Goal: Task Accomplishment & Management: Complete application form

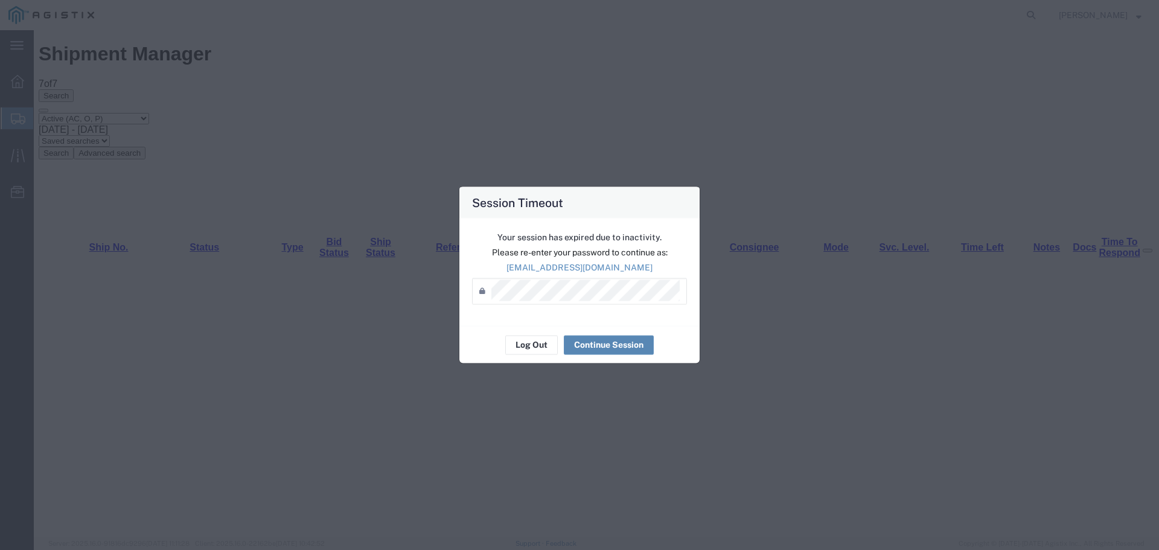
click at [621, 352] on button "Continue Session" at bounding box center [609, 344] width 90 height 19
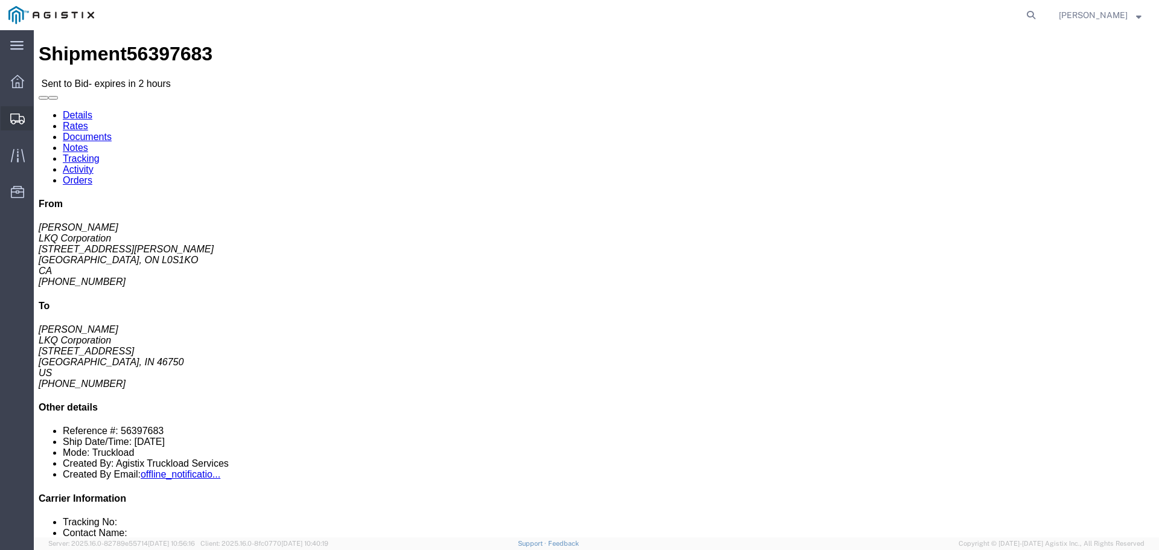
click at [42, 112] on span "Shipments" at bounding box center [37, 118] width 8 height 24
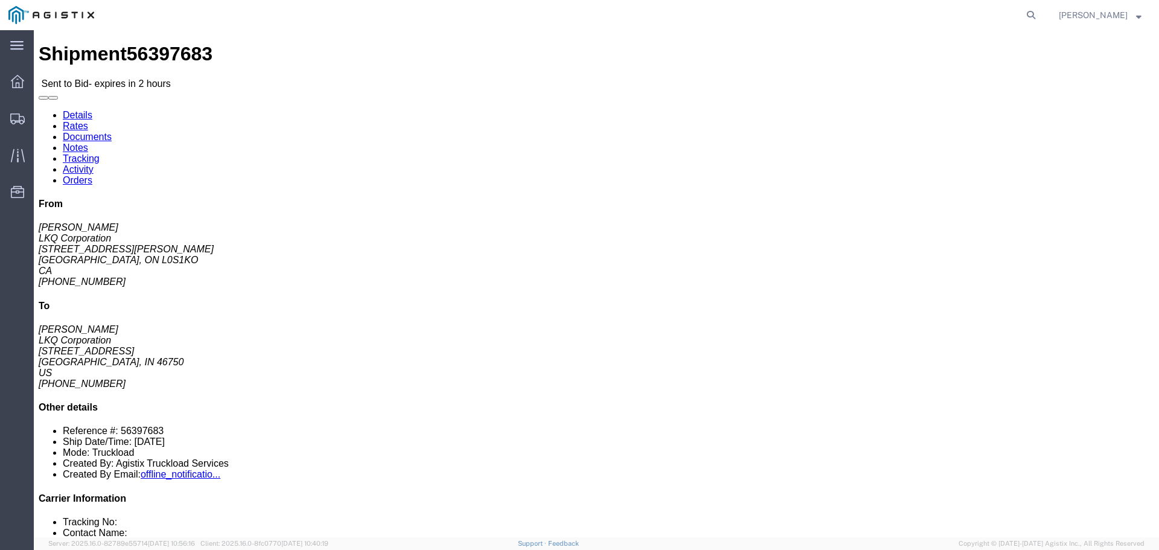
click link "Enter / Modify Bid"
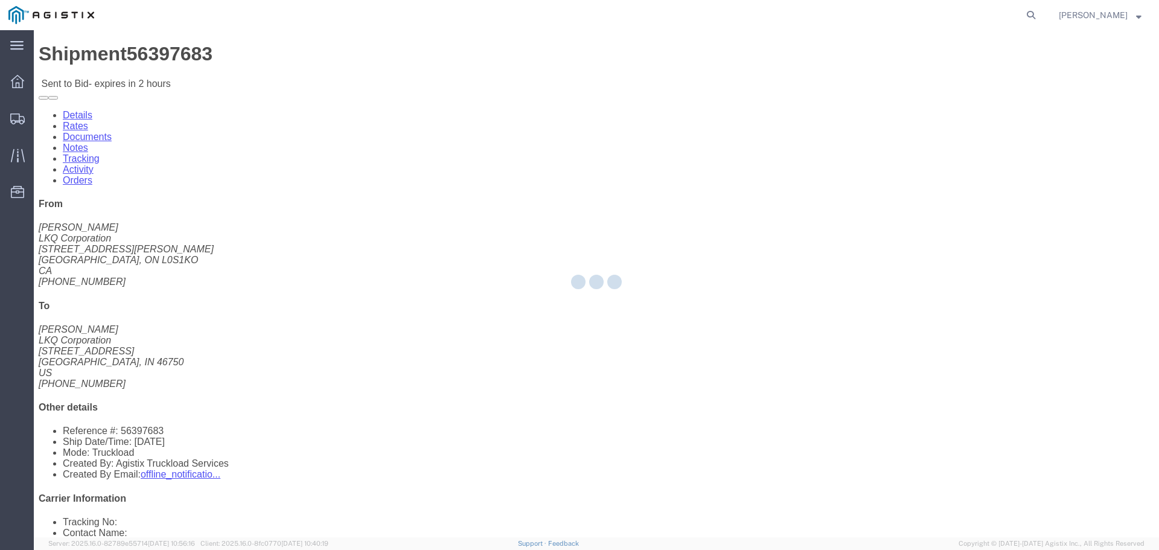
select select "22593"
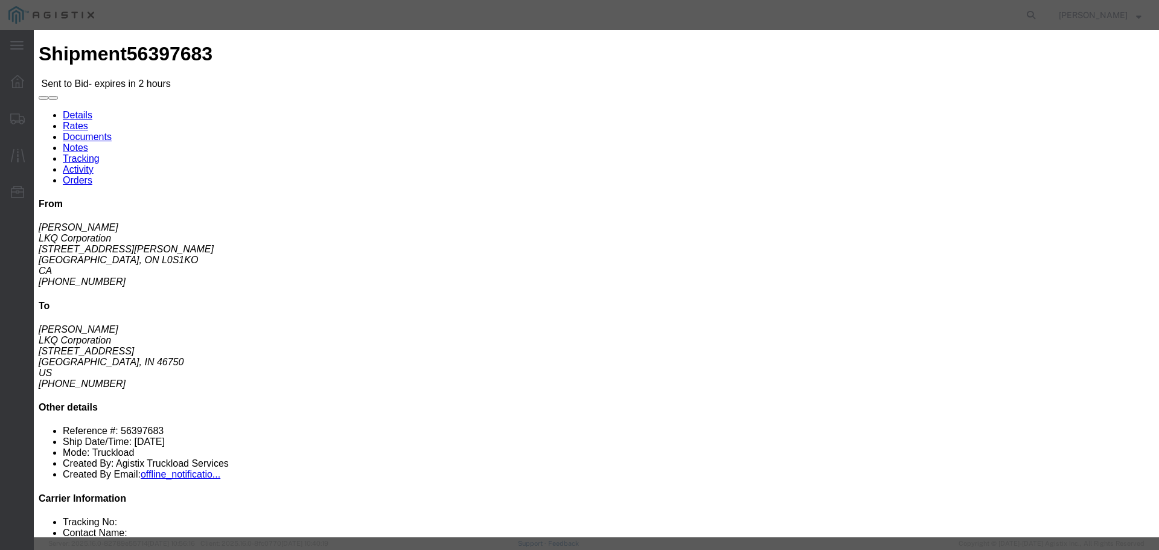
click select "Select Air Less than Truckload Multi-Leg Ocean Freight Rail Small Parcel Truckl…"
select select "TL"
click select "Select Air Less than Truckload Multi-Leg Ocean Freight Rail Small Parcel Truckl…"
click input "number"
type input "1000"
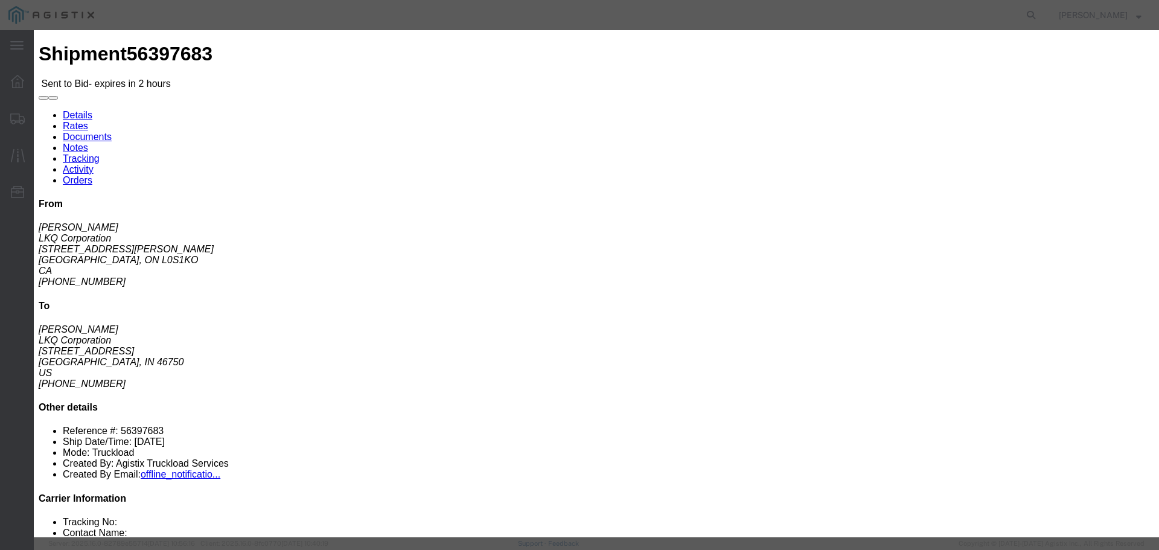
click input "text"
type input "RLX"
click select "Select Rail TL Standard 3 - 5 Day"
select select "41882"
click select "Select Rail TL Standard 3 - 5 Day"
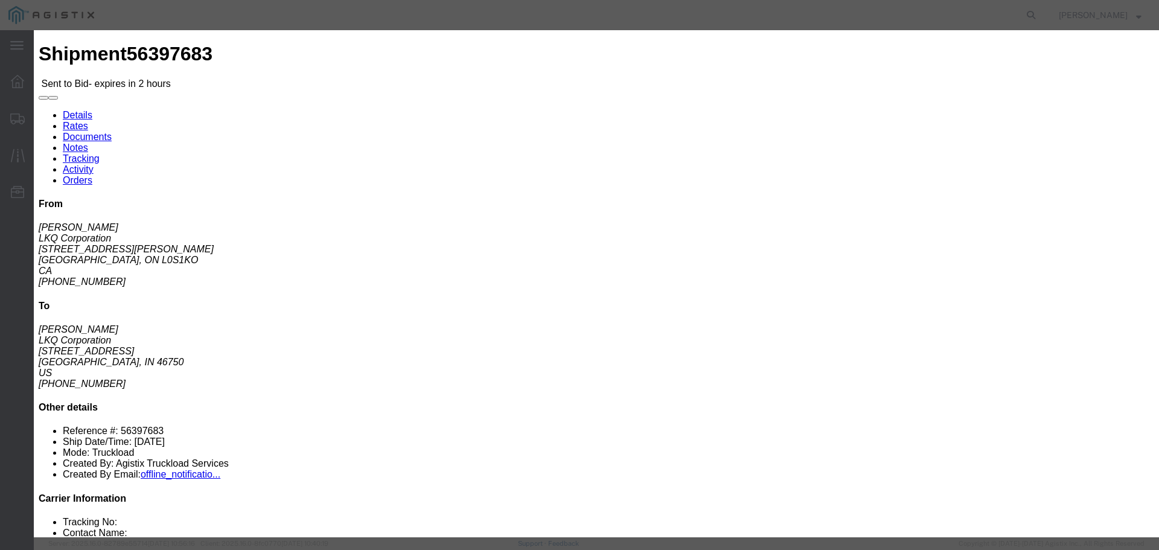
click input "number"
type input "1"
click div "Add charge"
click button "Submit"
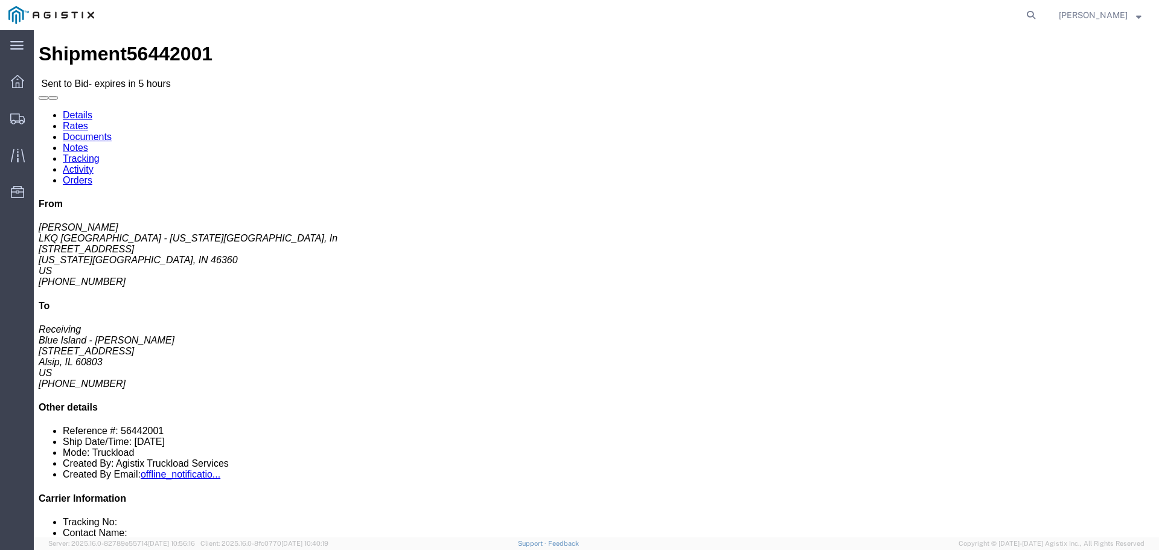
click link "Enter / Modify Bid"
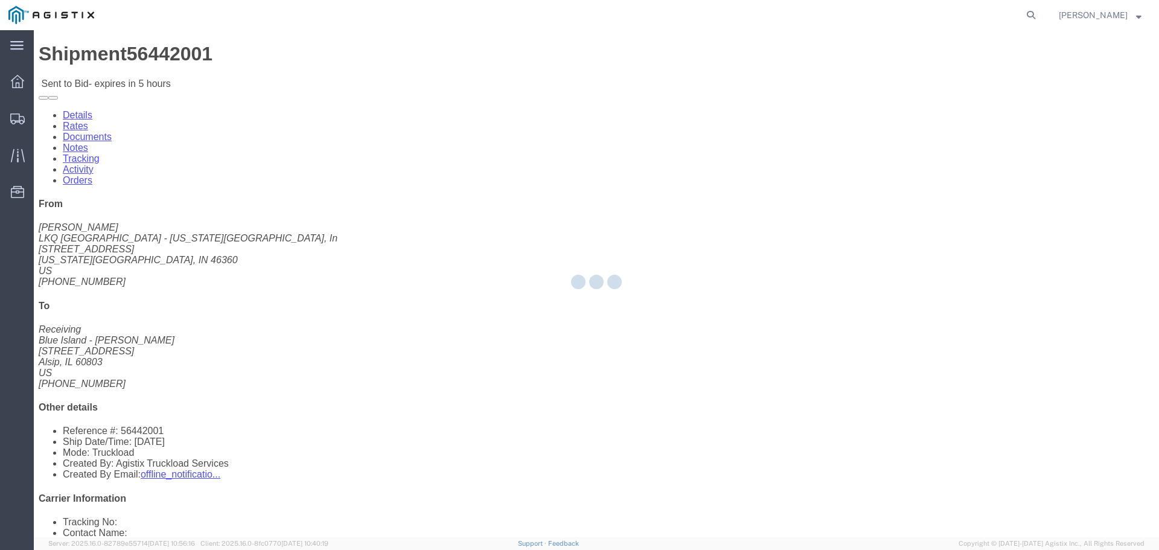
select select "22593"
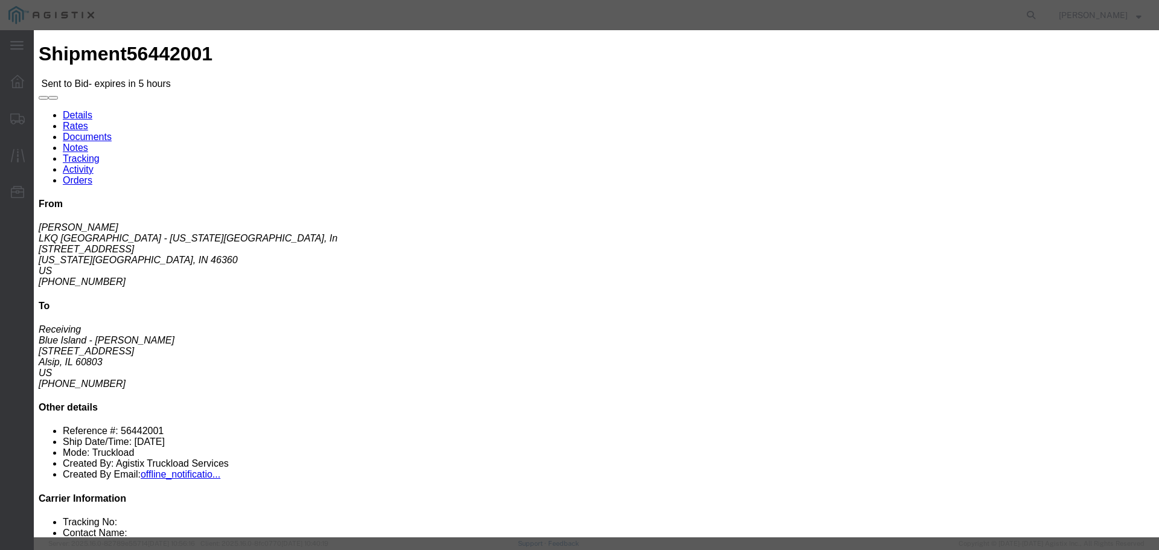
click select "Select Rail TL Standard 3 - 5 Day"
select select "41882"
click select "Select Rail TL Standard 3 - 5 Day"
click input "text"
type input "RLX"
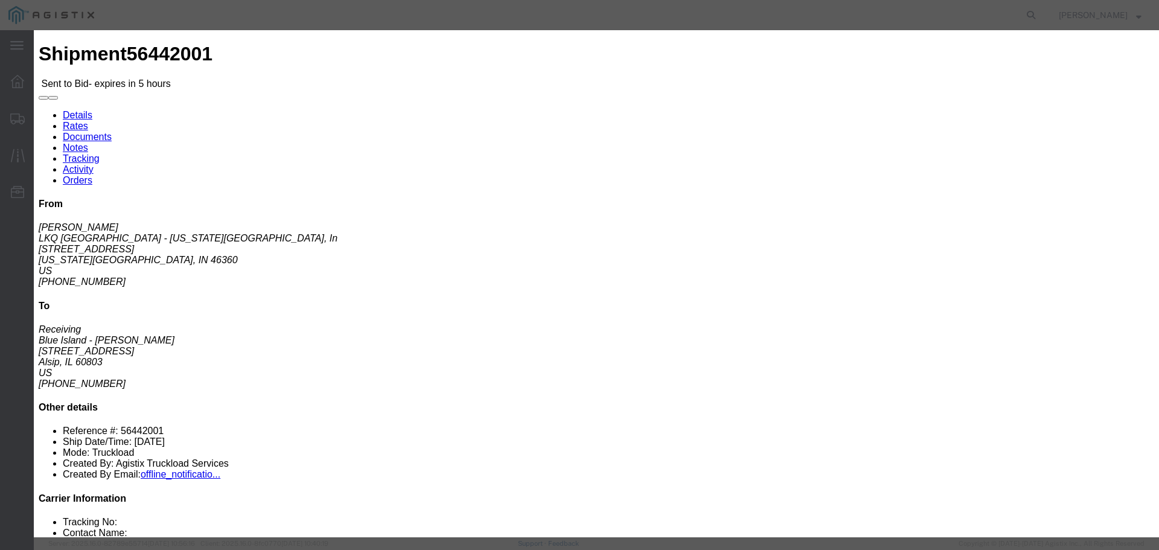
click select "Select Air Less than Truckload Multi-Leg Ocean Freight Rail Small Parcel Truckl…"
select select "TL"
click select "Select Air Less than Truckload Multi-Leg Ocean Freight Rail Small Parcel Truckl…"
click input "number"
type input "1"
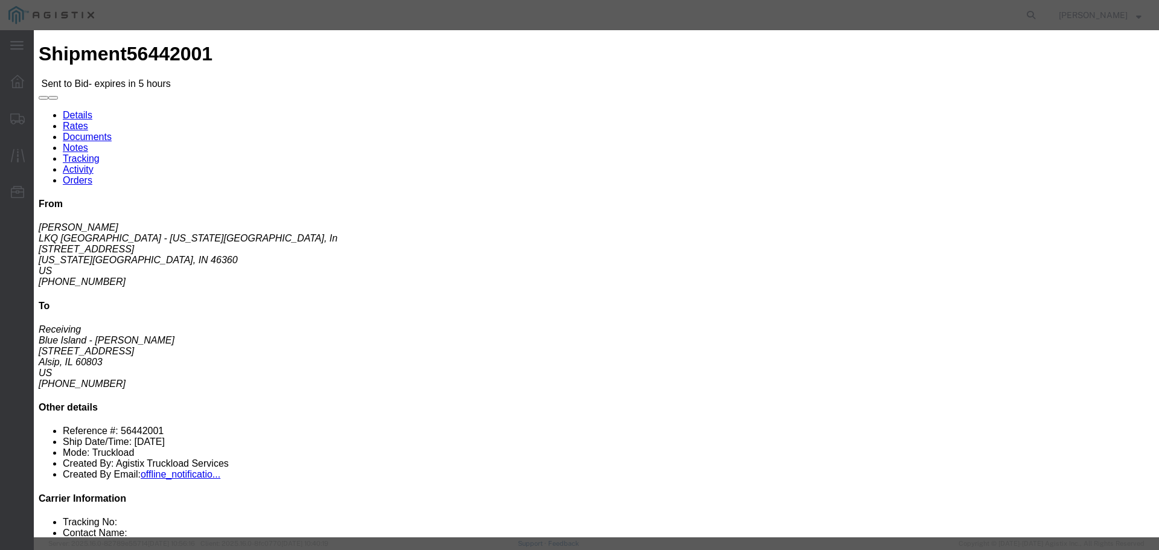
click input "number"
type input "465"
click button "Submit"
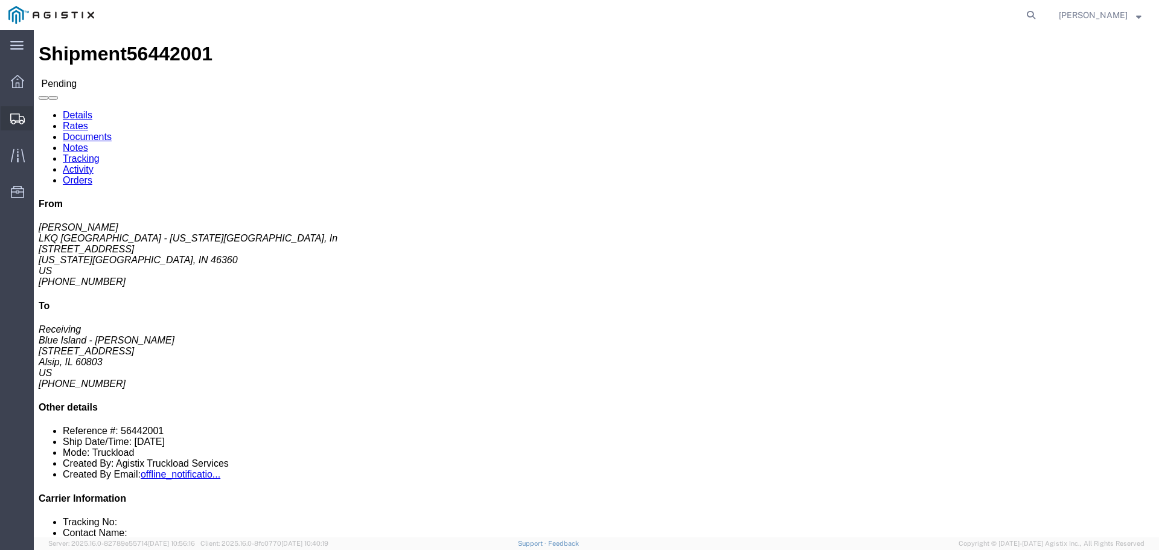
click at [42, 118] on span "Shipments" at bounding box center [37, 118] width 8 height 24
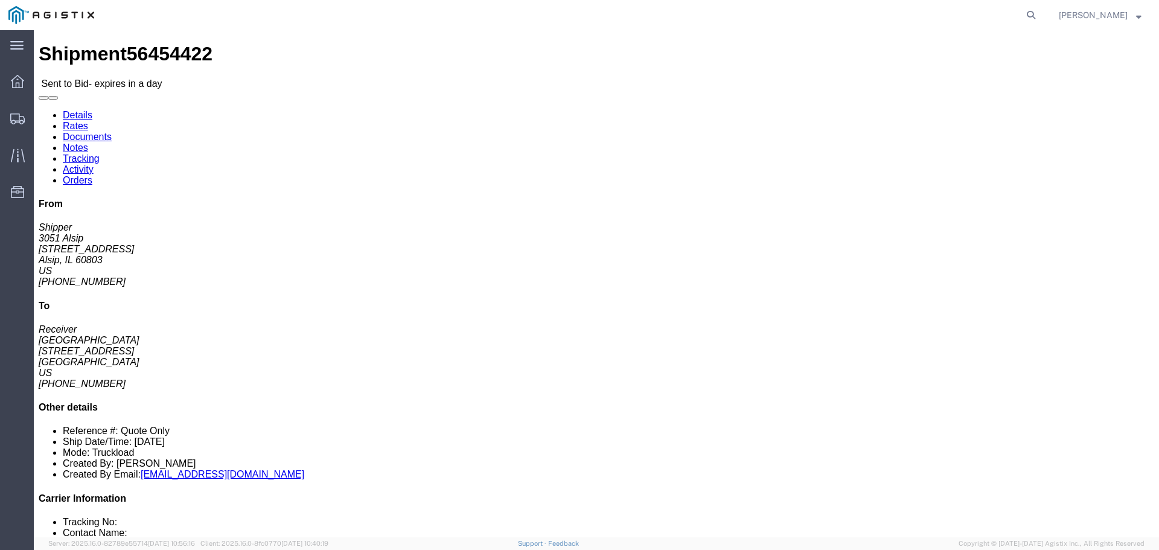
click link "Enter / Modify Bid"
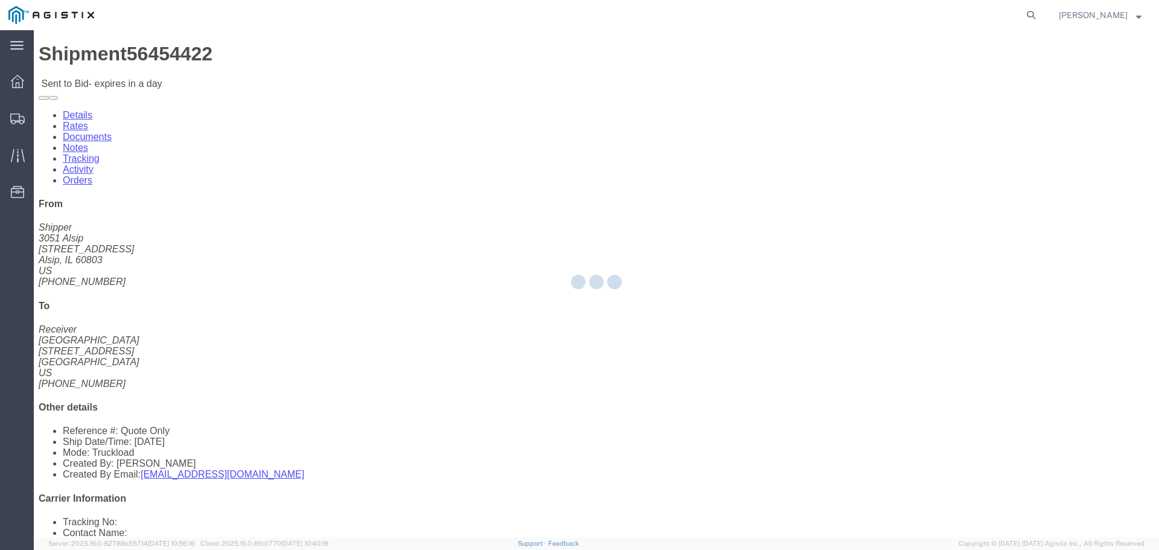
select select "22593"
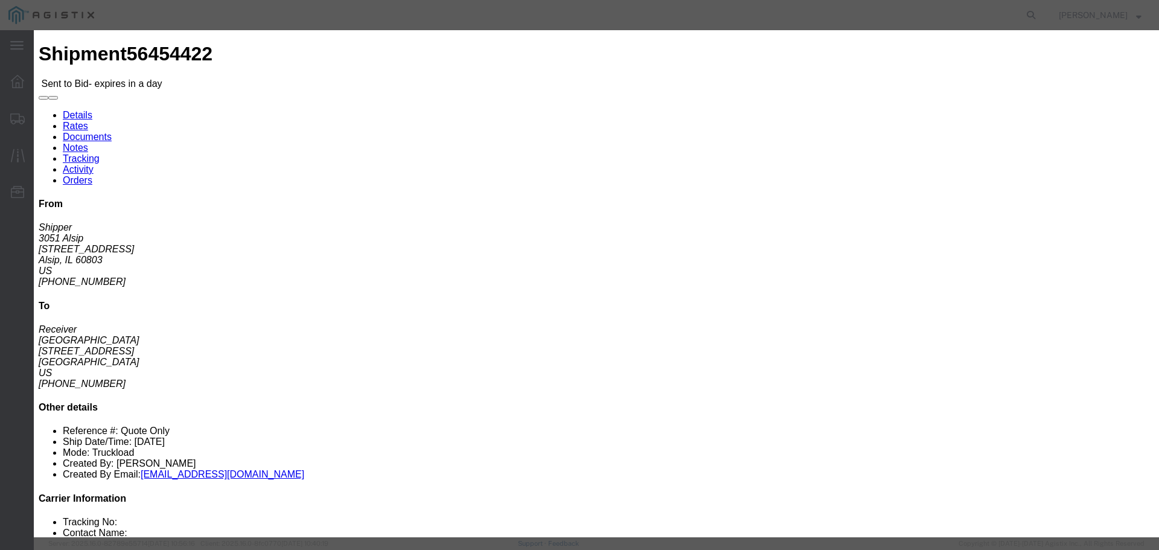
click select "Select Rail TL Standard 3 - 5 Day"
select select "41882"
click select "Select Rail TL Standard 3 - 5 Day"
click input "text"
type input "RLX"
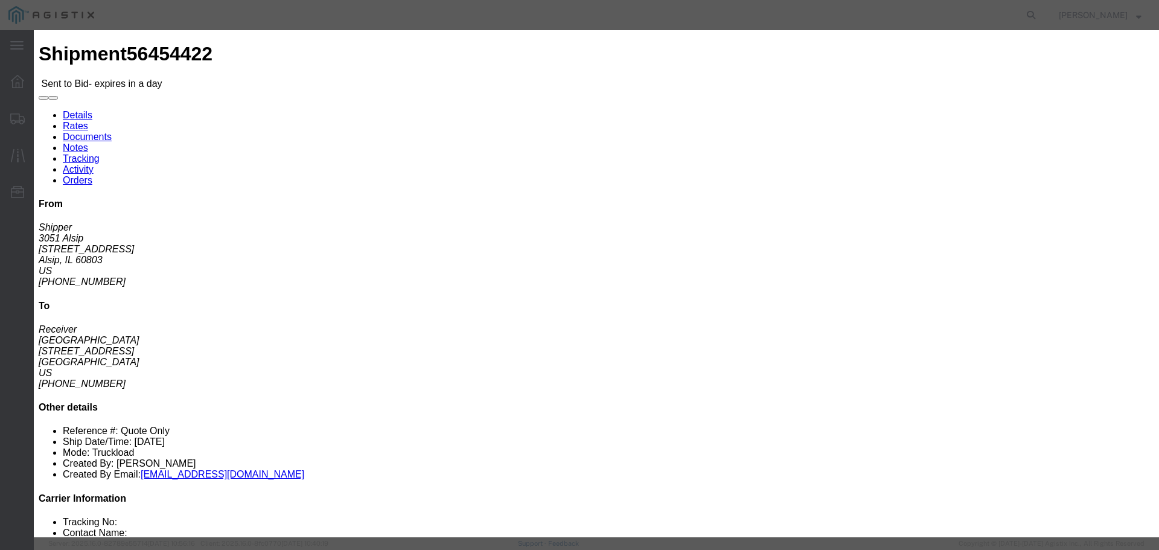
click select "Select Air Less than Truckload Multi-Leg Ocean Freight Rail Small Parcel Truckl…"
select select "TL"
click select "Select Air Less than Truckload Multi-Leg Ocean Freight Rail Small Parcel Truckl…"
click input "number"
type input "2000"
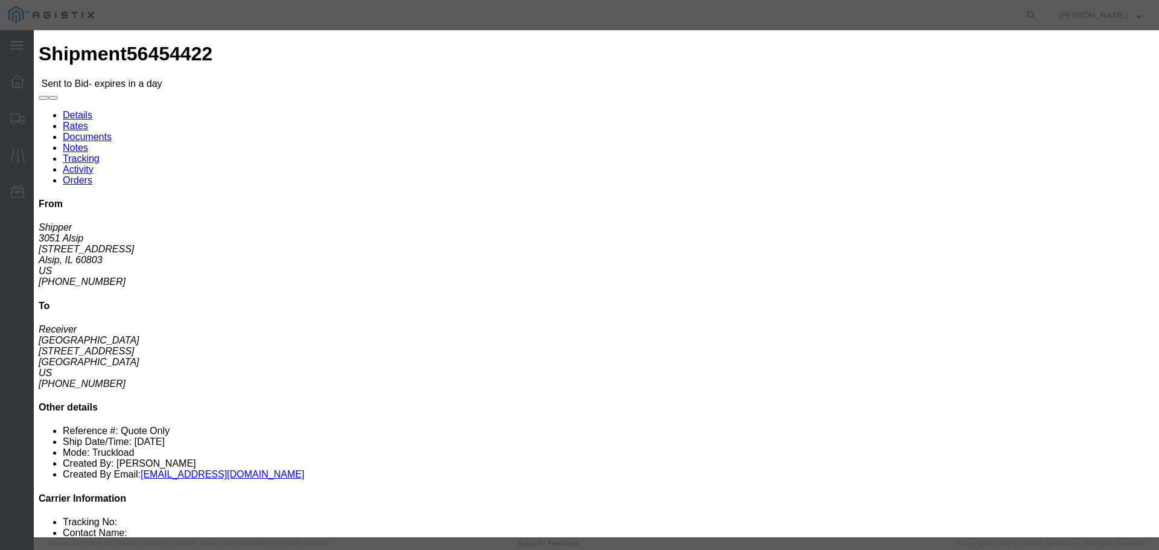
click input "number"
type input "2"
click button "Submit"
